Goal: Task Accomplishment & Management: Manage account settings

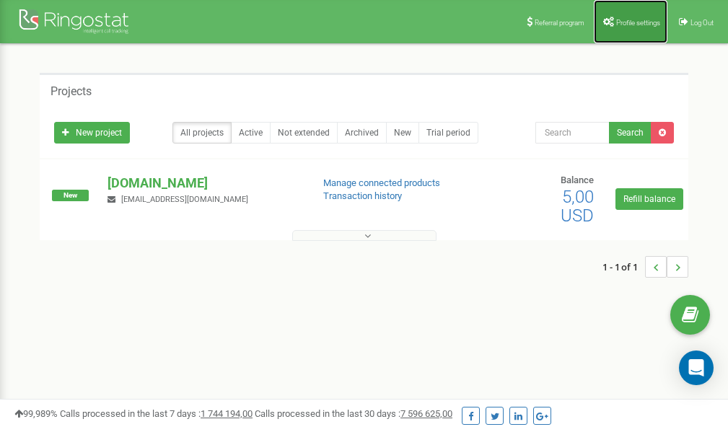
click at [623, 26] on link "Profile settings" at bounding box center [631, 21] width 74 height 43
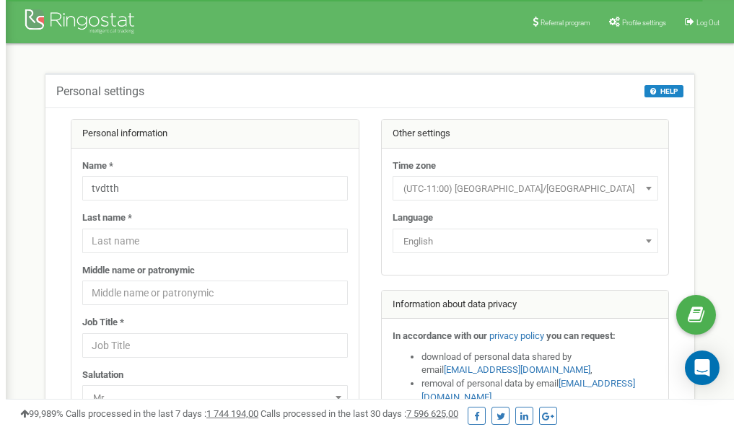
scroll to position [72, 0]
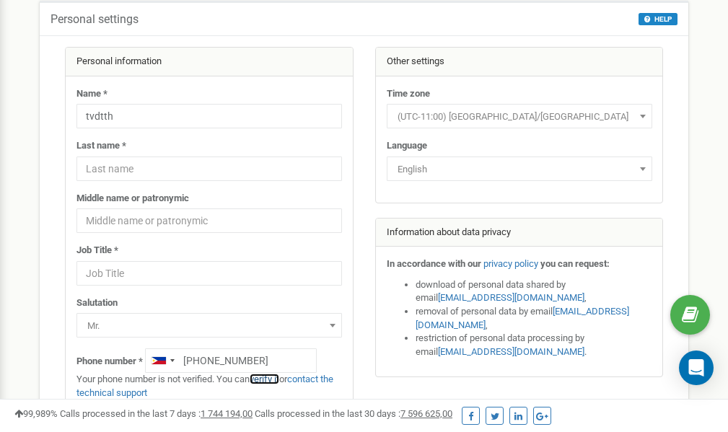
click at [267, 380] on link "verify it" at bounding box center [265, 379] width 30 height 11
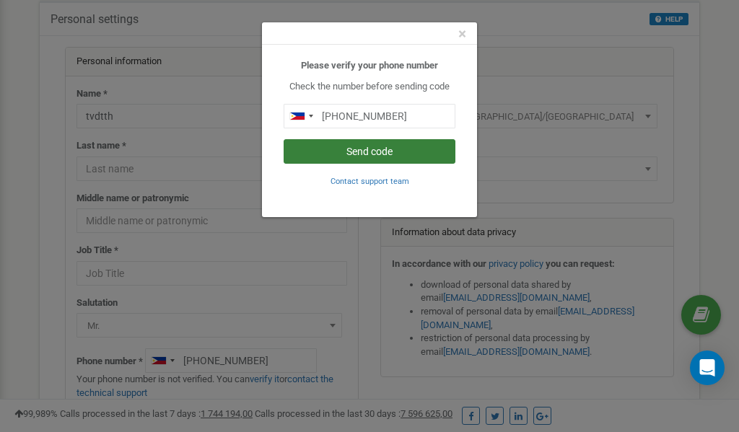
click at [387, 149] on button "Send code" at bounding box center [369, 151] width 172 height 25
